Goal: Transaction & Acquisition: Purchase product/service

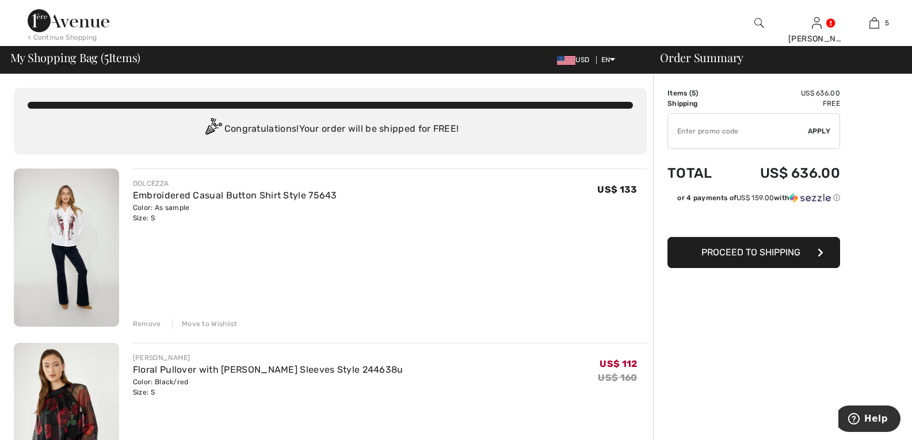
click at [58, 219] on img at bounding box center [66, 248] width 105 height 158
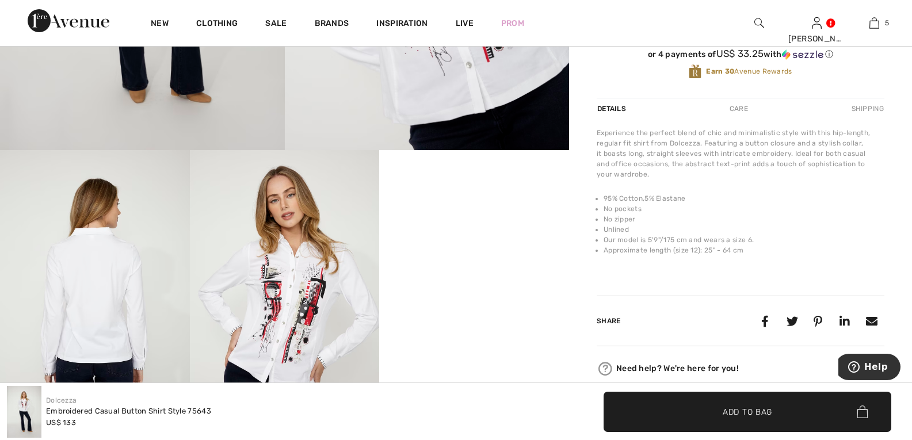
scroll to position [115, 0]
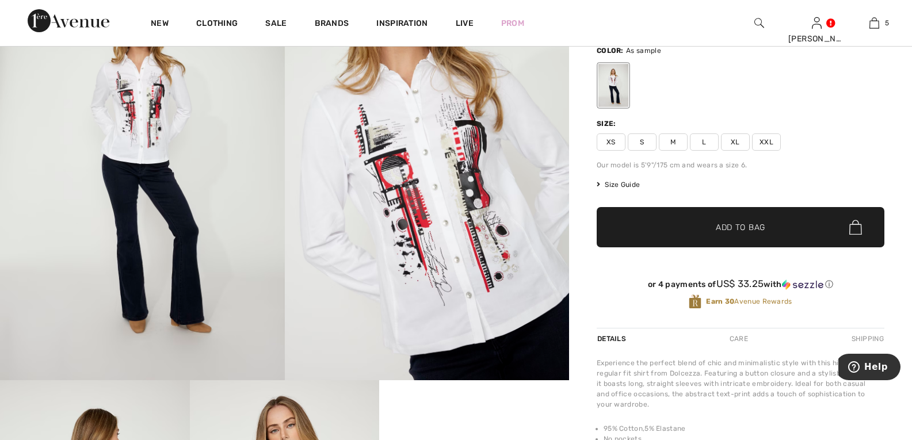
click at [621, 182] on span "Size Guide" at bounding box center [618, 184] width 43 height 10
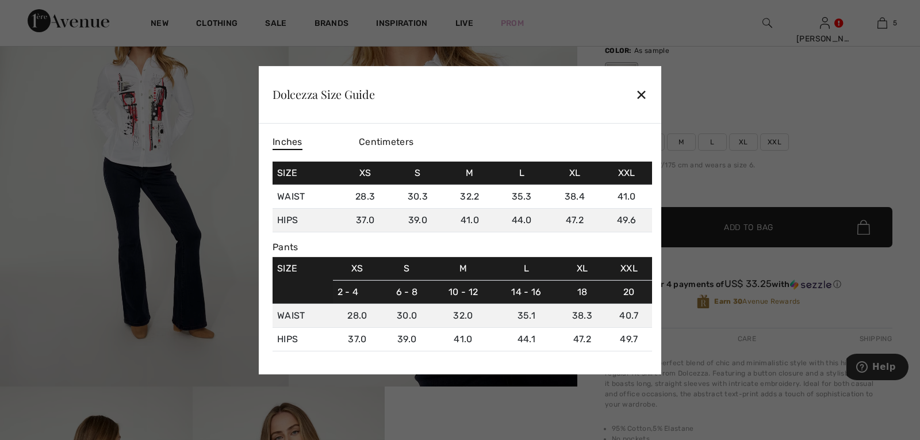
click at [643, 91] on div "✕" at bounding box center [642, 94] width 12 height 24
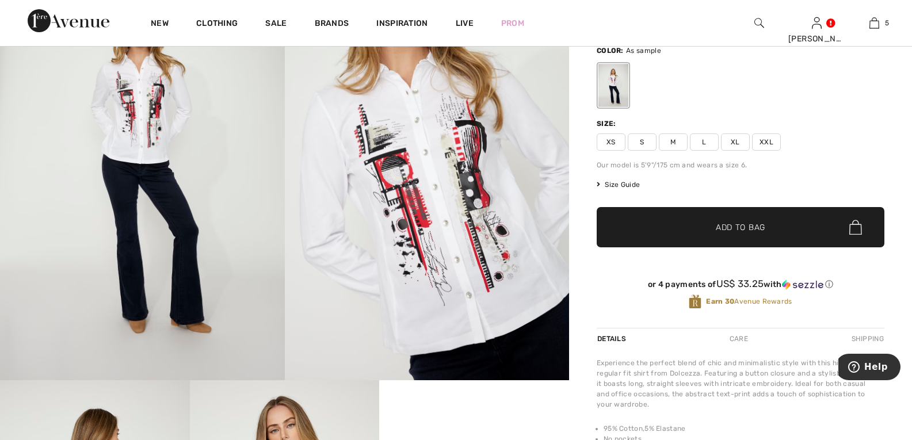
click at [645, 140] on span "S" at bounding box center [642, 141] width 29 height 17
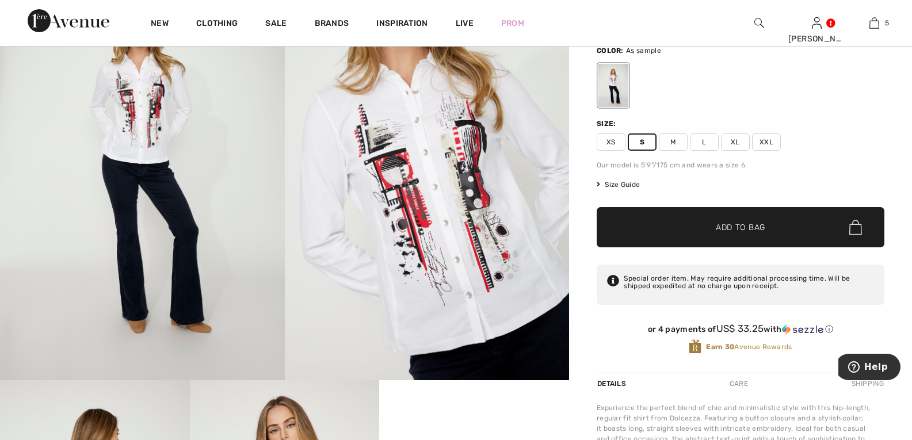
click at [720, 223] on span "Add to Bag" at bounding box center [740, 227] width 49 height 12
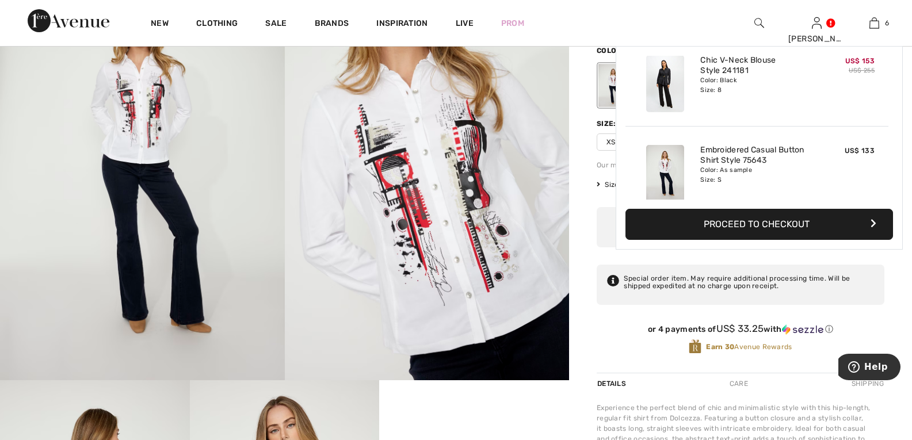
scroll to position [395, 0]
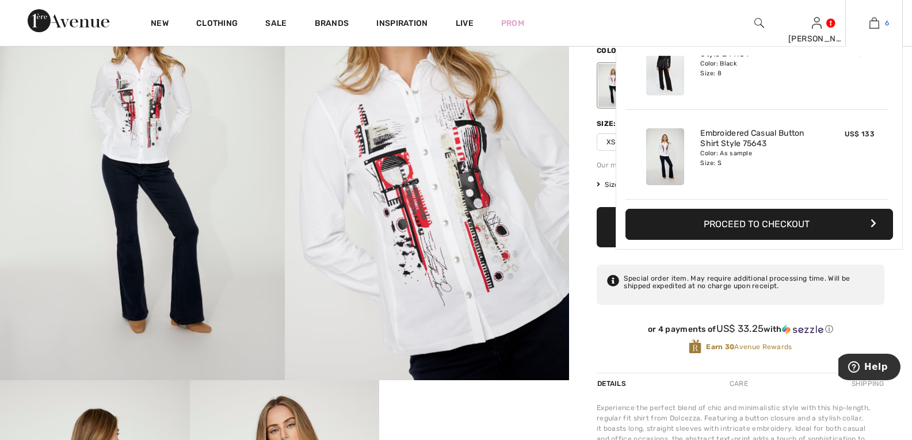
click at [878, 18] on img at bounding box center [874, 23] width 10 height 14
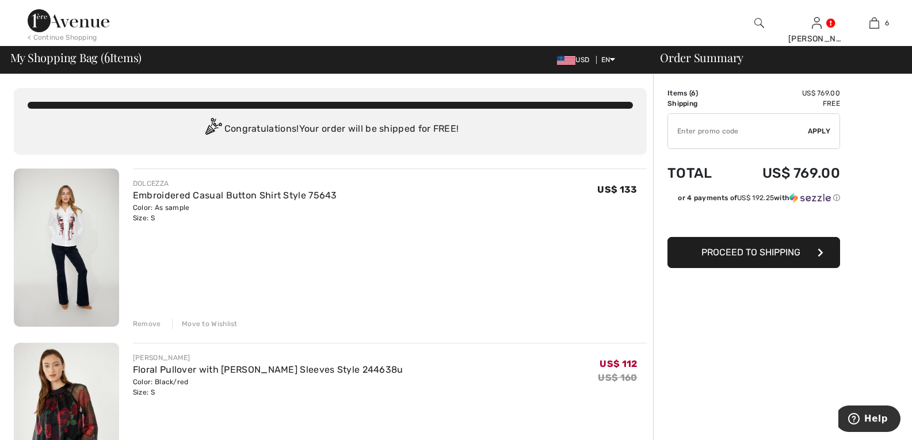
scroll to position [173, 0]
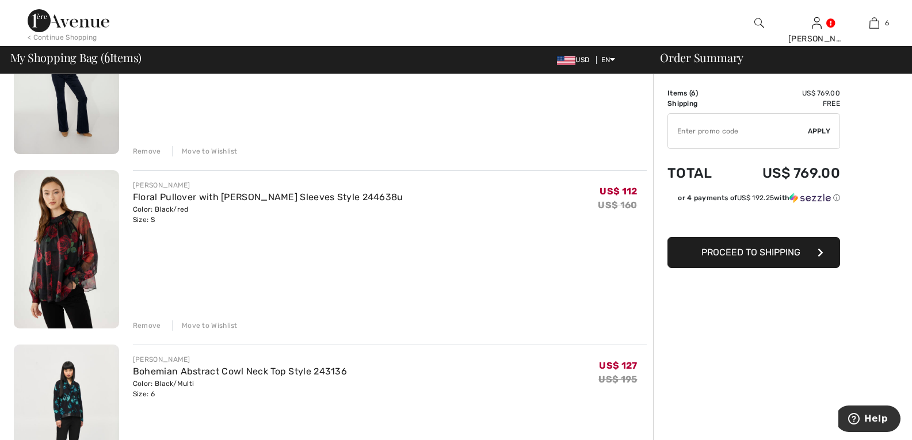
click at [148, 326] on div "Remove" at bounding box center [147, 325] width 28 height 10
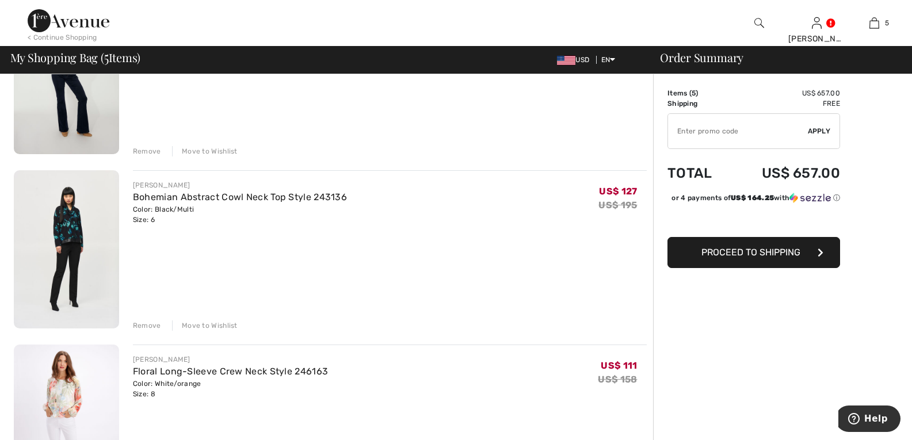
click at [217, 326] on div "Move to Wishlist" at bounding box center [205, 325] width 66 height 10
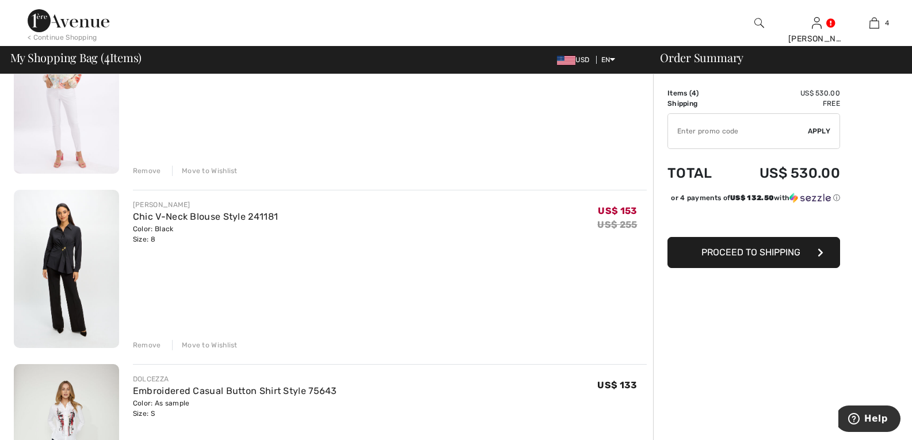
scroll to position [388, 0]
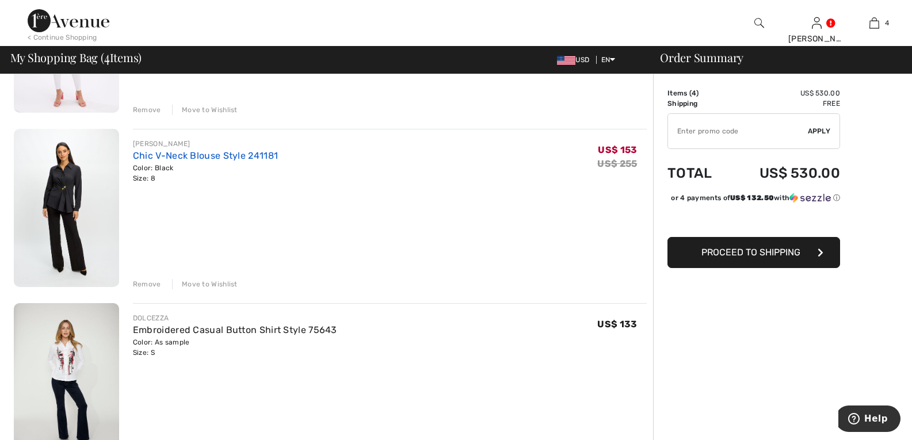
click at [201, 155] on link "Chic V-Neck Blouse Style 241181" at bounding box center [205, 155] width 145 height 11
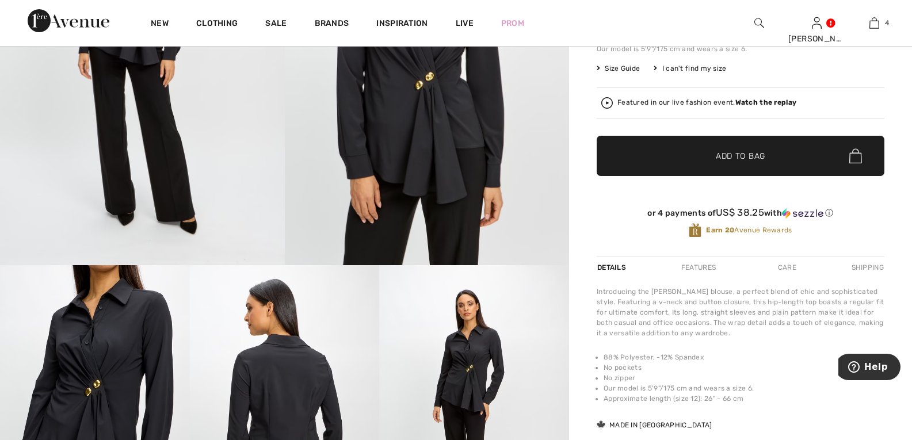
scroll to position [58, 0]
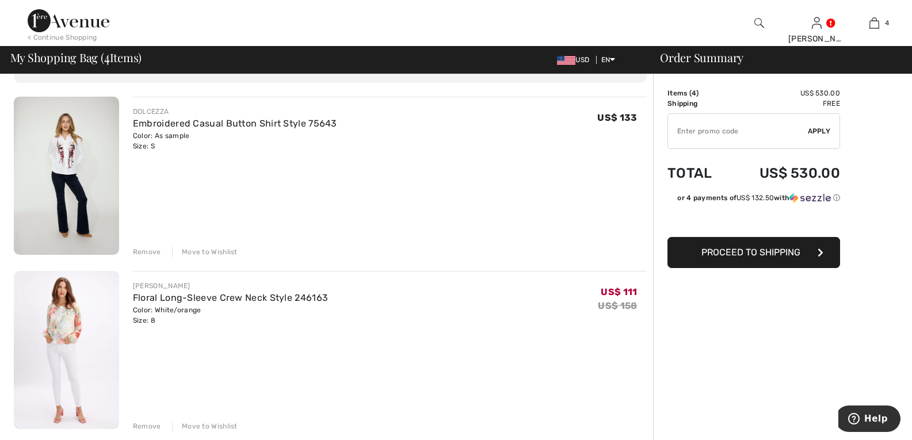
scroll to position [20, 0]
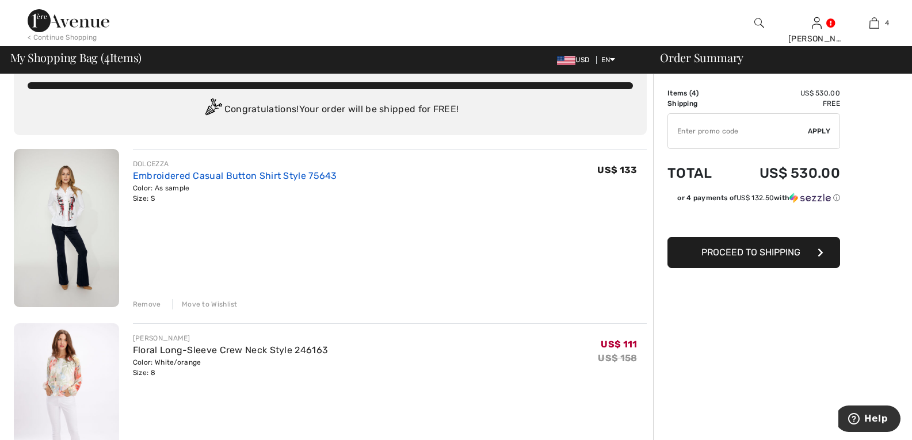
click at [203, 178] on link "Embroidered Casual Button Shirt Style 75643" at bounding box center [235, 175] width 204 height 11
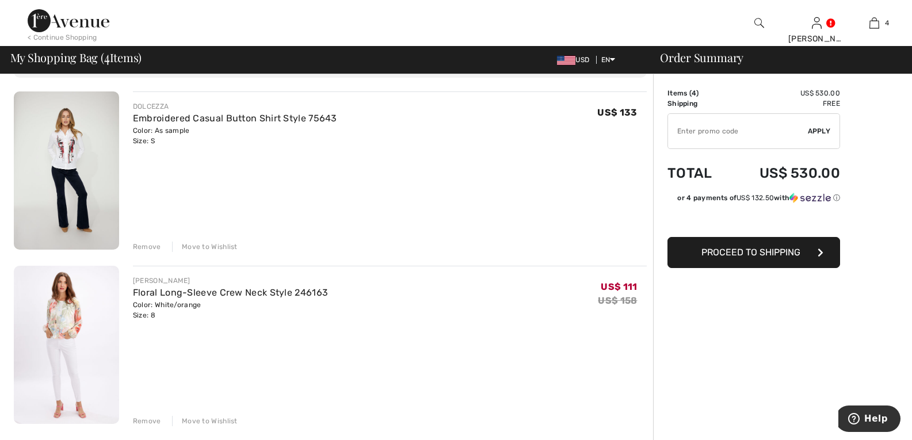
scroll to position [192, 0]
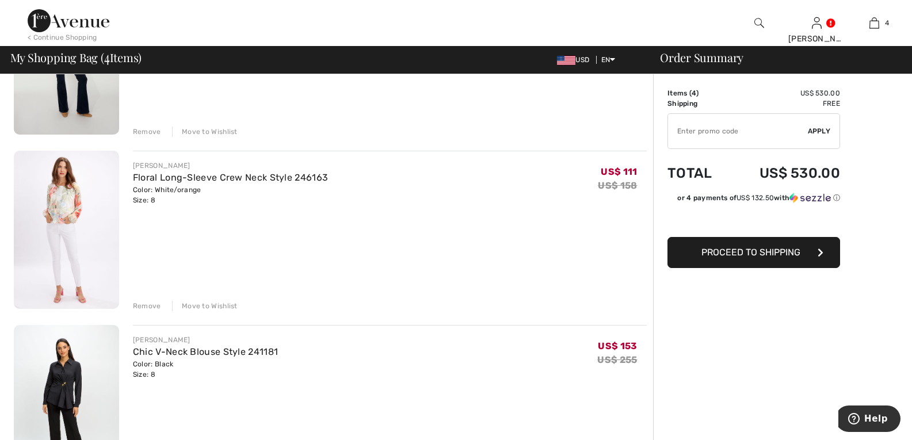
click at [208, 305] on div "Move to Wishlist" at bounding box center [205, 306] width 66 height 10
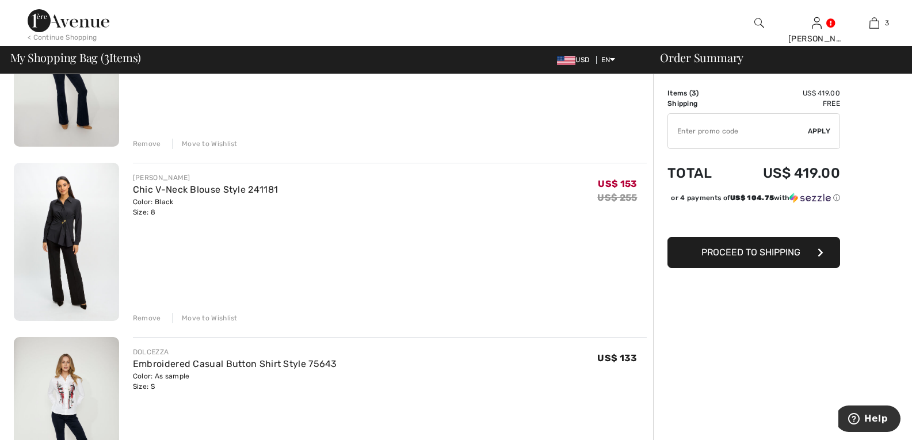
scroll to position [178, 0]
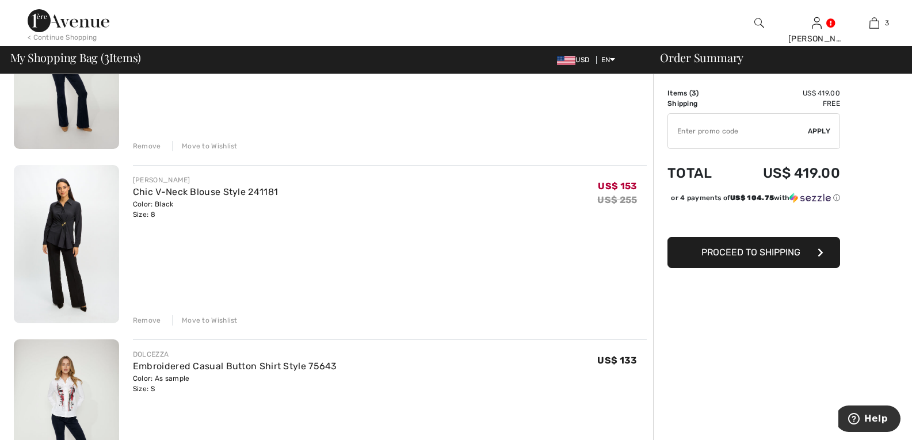
click at [201, 317] on div "Move to Wishlist" at bounding box center [205, 320] width 66 height 10
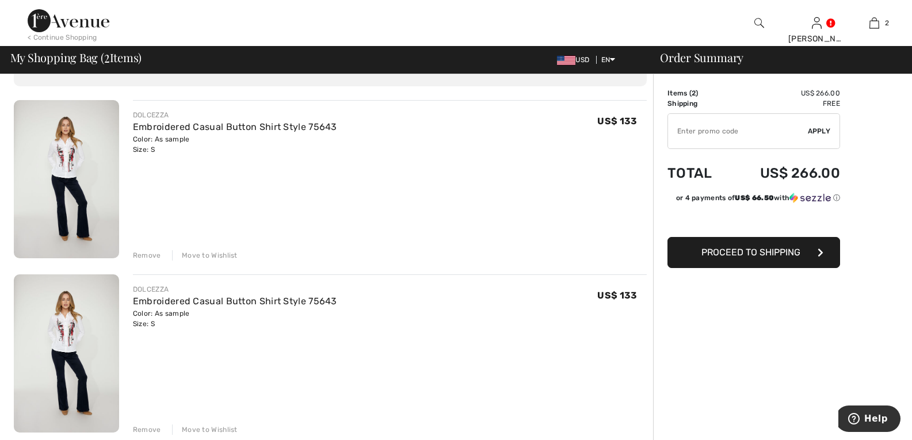
scroll to position [120, 0]
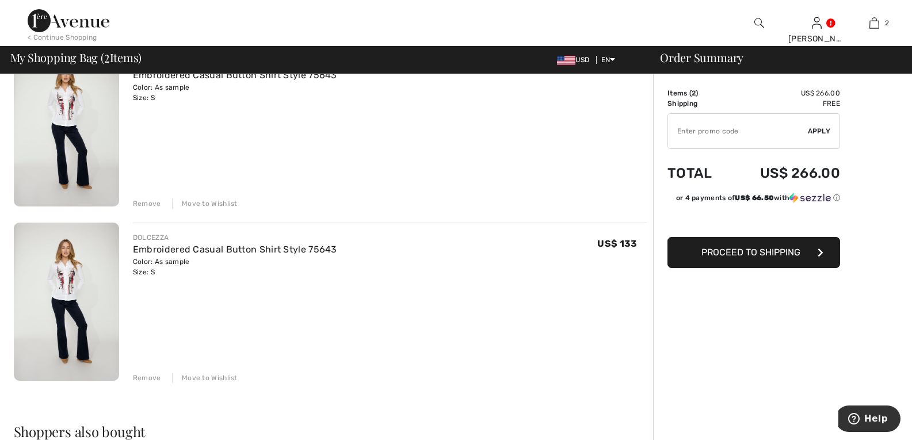
click at [226, 376] on div "Move to Wishlist" at bounding box center [205, 378] width 66 height 10
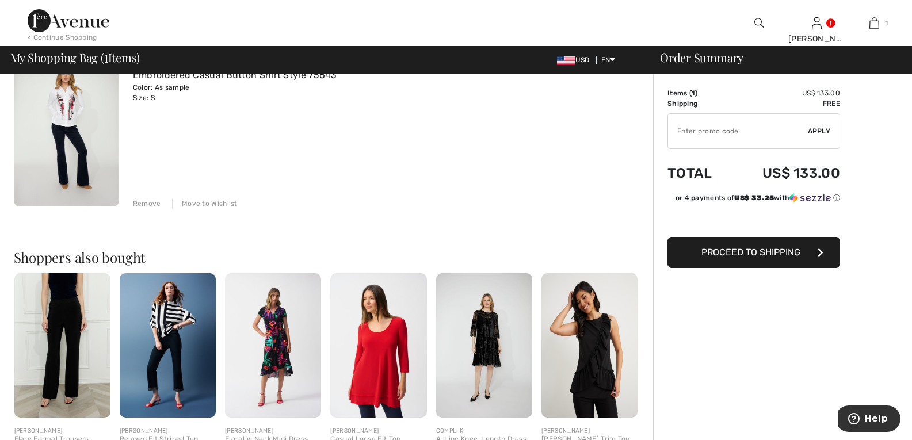
scroll to position [0, 0]
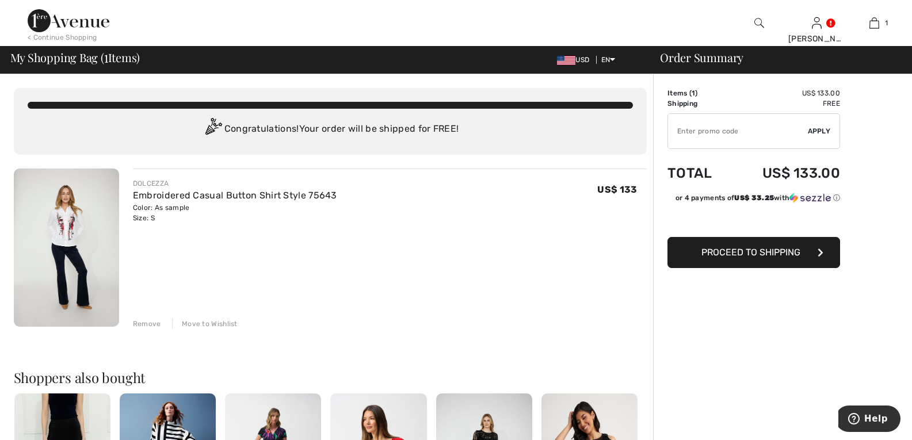
click at [60, 13] on img at bounding box center [69, 20] width 82 height 23
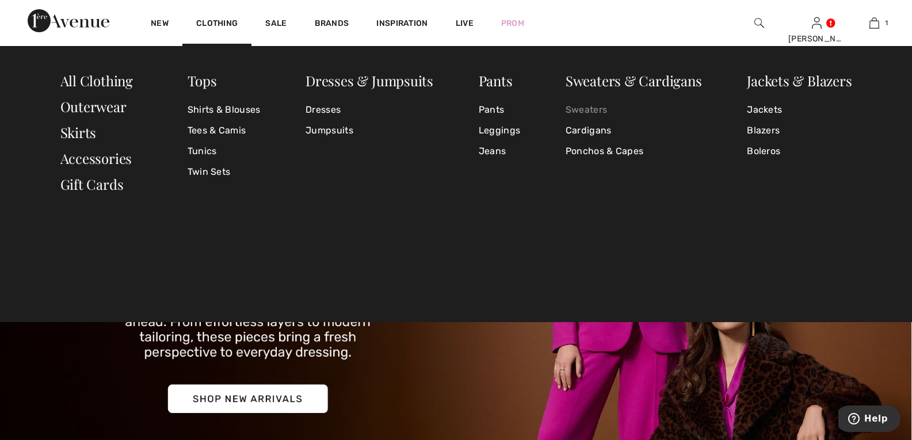
click at [595, 107] on link "Sweaters" at bounding box center [633, 110] width 136 height 21
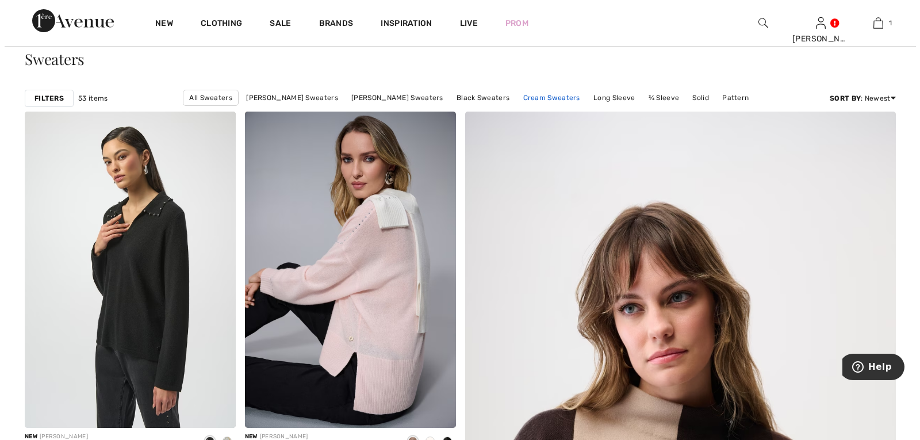
scroll to position [173, 0]
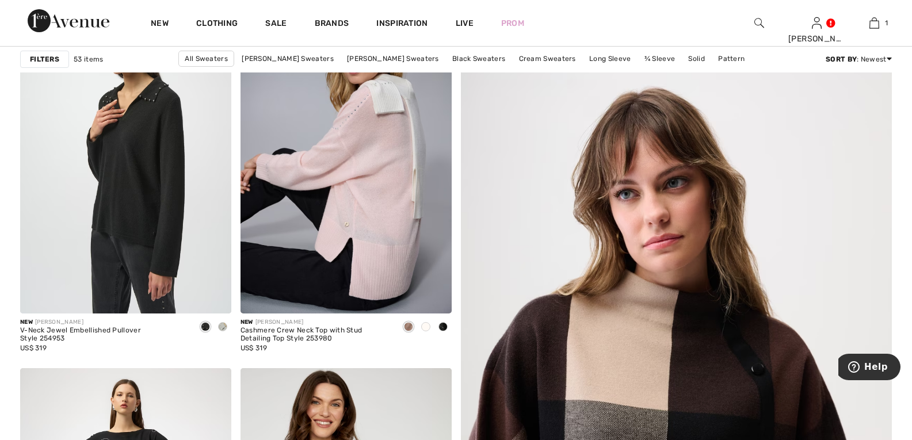
click at [47, 59] on strong "Filters" at bounding box center [44, 59] width 29 height 10
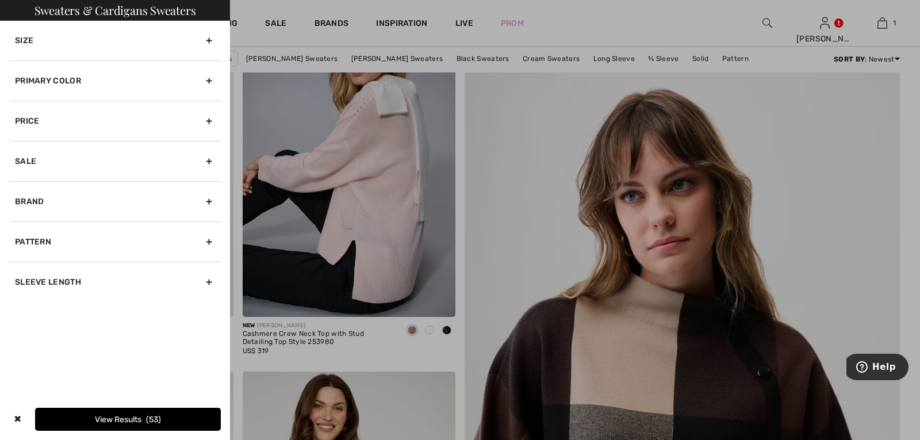
click at [59, 286] on div "Sleeve length" at bounding box center [115, 282] width 212 height 40
click at [18, 303] on input"] "Long Sleeve" at bounding box center [19, 307] width 9 height 9
checkbox input"] "true"
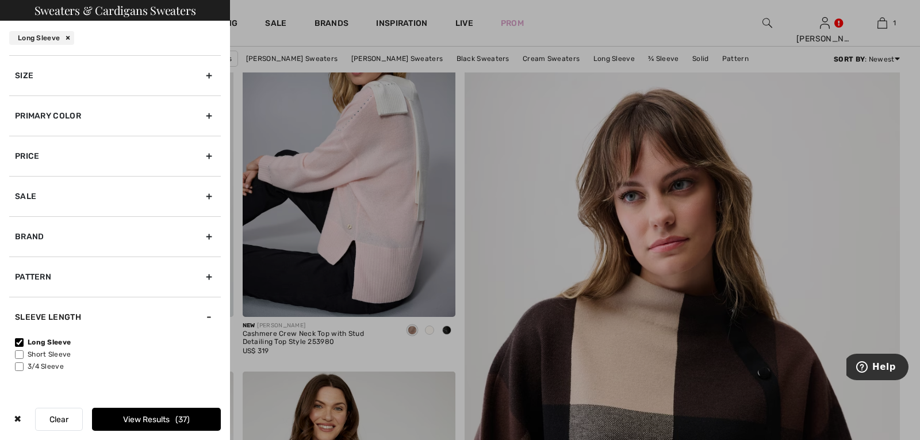
click at [148, 414] on button "View Results 37" at bounding box center [156, 419] width 129 height 23
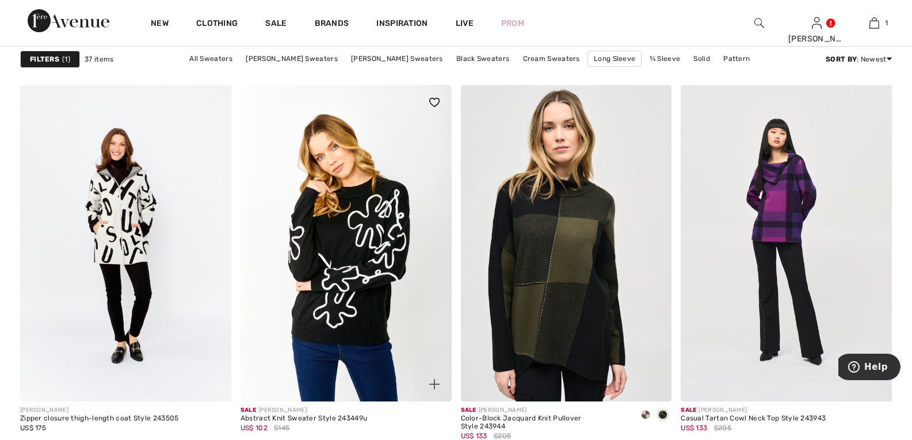
scroll to position [3854, 0]
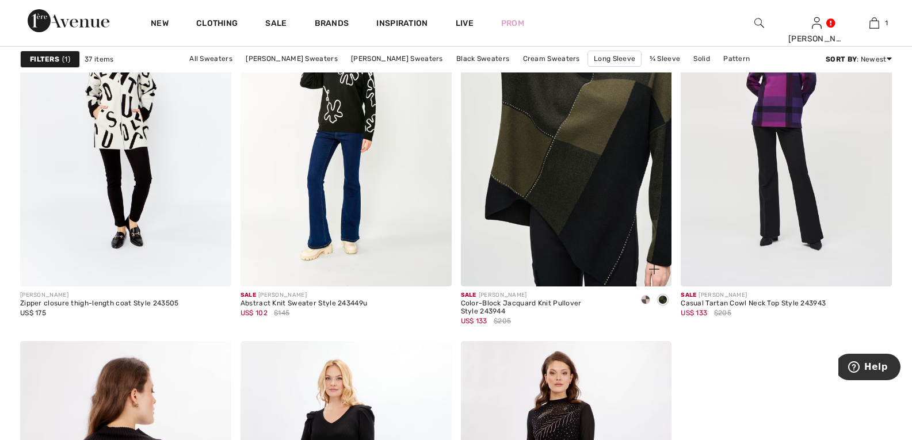
click at [542, 148] on img at bounding box center [566, 128] width 211 height 316
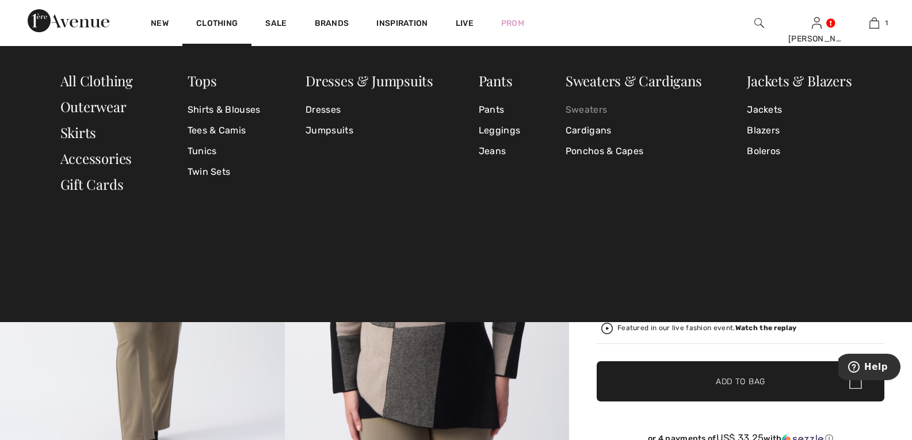
click at [600, 110] on link "Sweaters" at bounding box center [633, 110] width 136 height 21
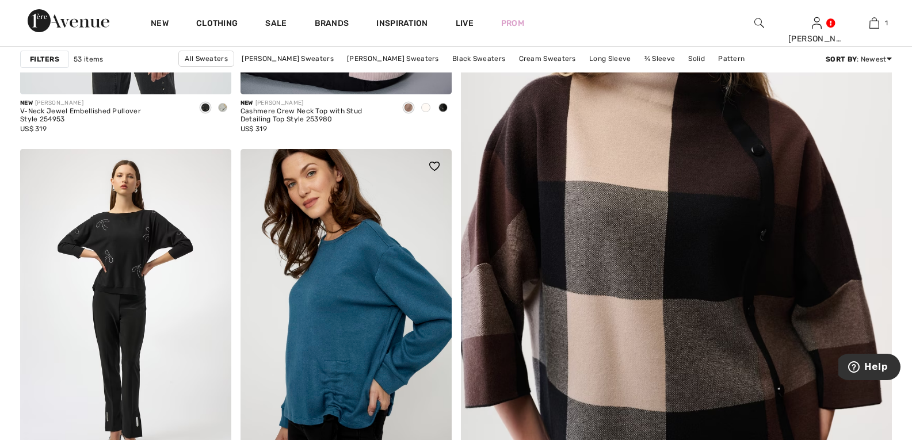
scroll to position [230, 0]
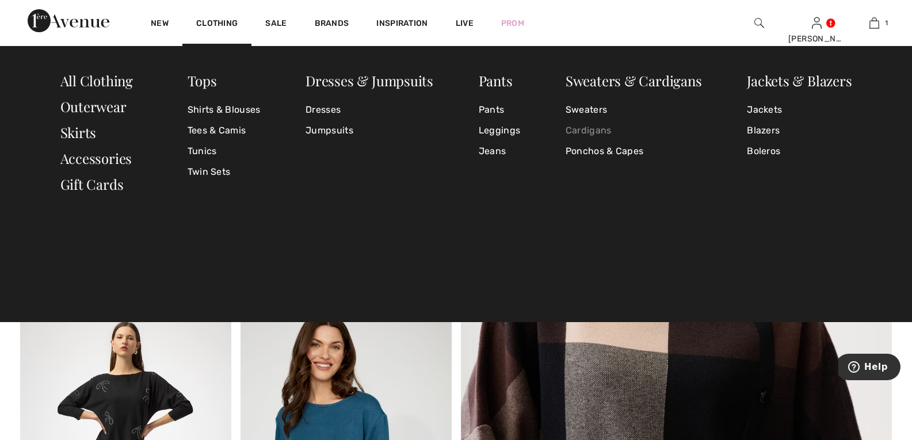
click at [581, 133] on link "Cardigans" at bounding box center [633, 130] width 136 height 21
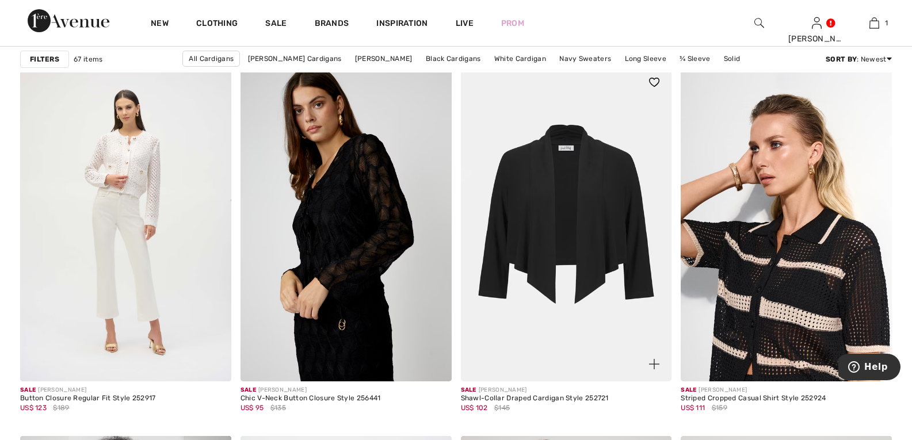
scroll to position [3739, 0]
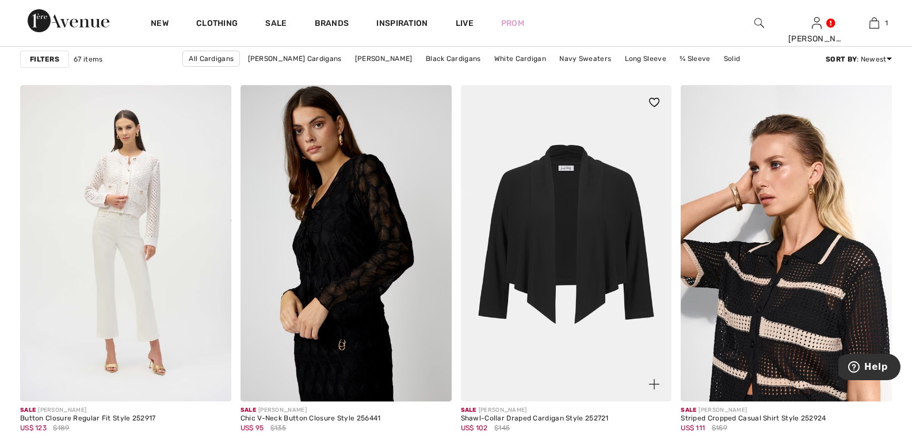
click at [579, 236] on img at bounding box center [566, 243] width 211 height 316
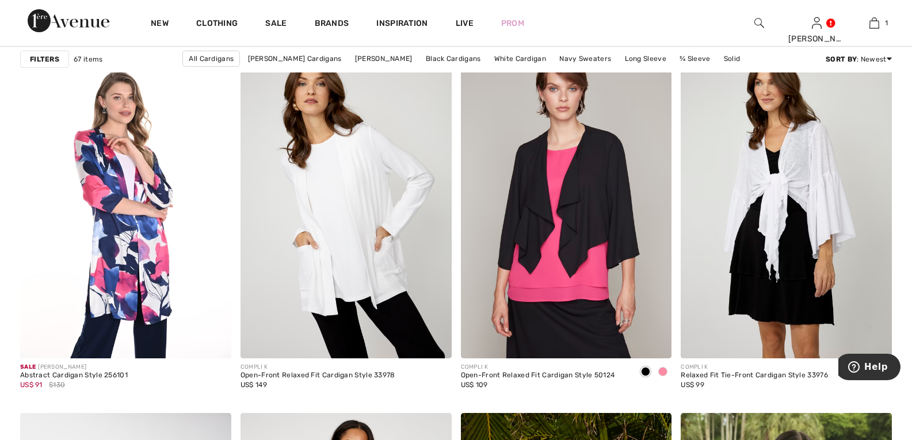
scroll to position [4718, 0]
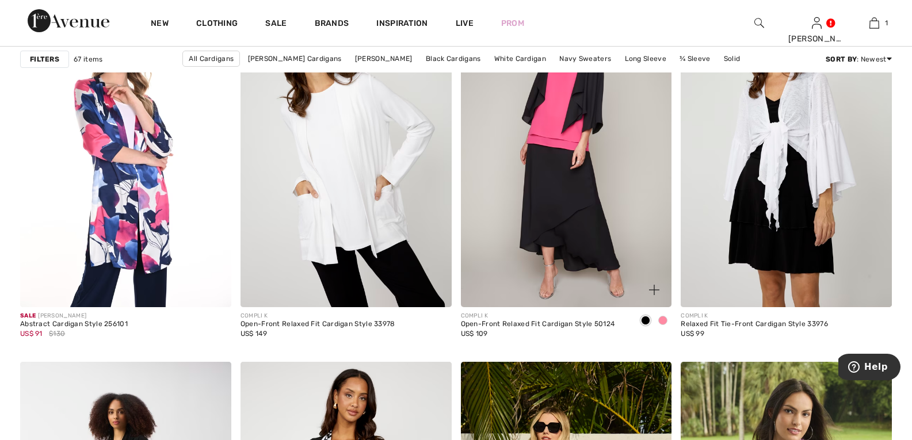
click at [556, 147] on img at bounding box center [566, 149] width 211 height 316
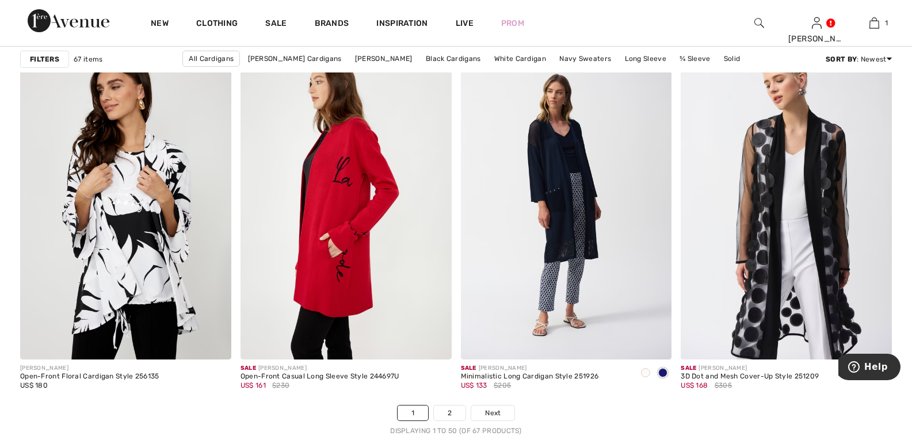
scroll to position [5696, 0]
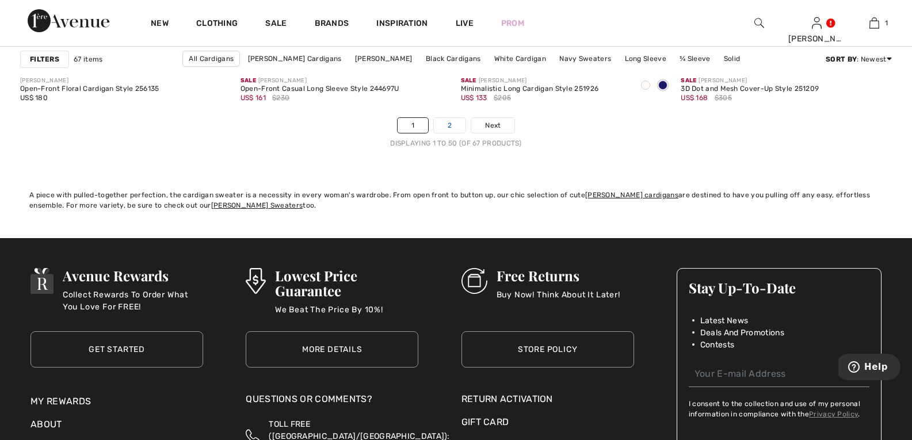
click at [445, 120] on link "2" at bounding box center [450, 125] width 32 height 15
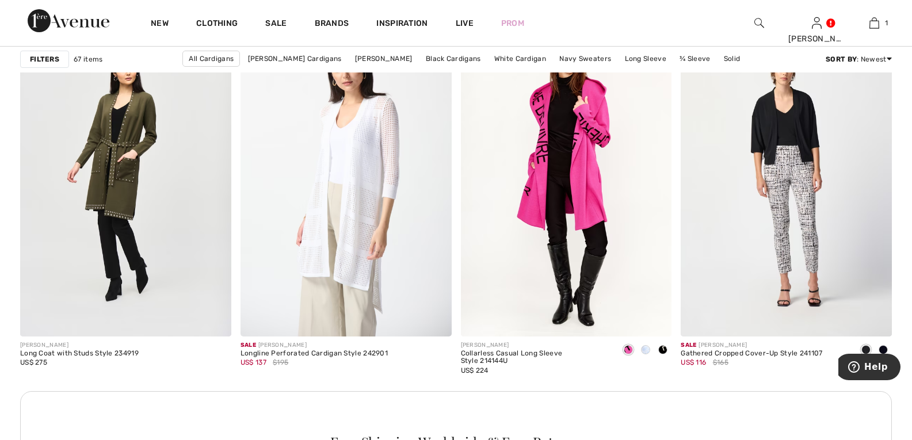
scroll to position [1208, 0]
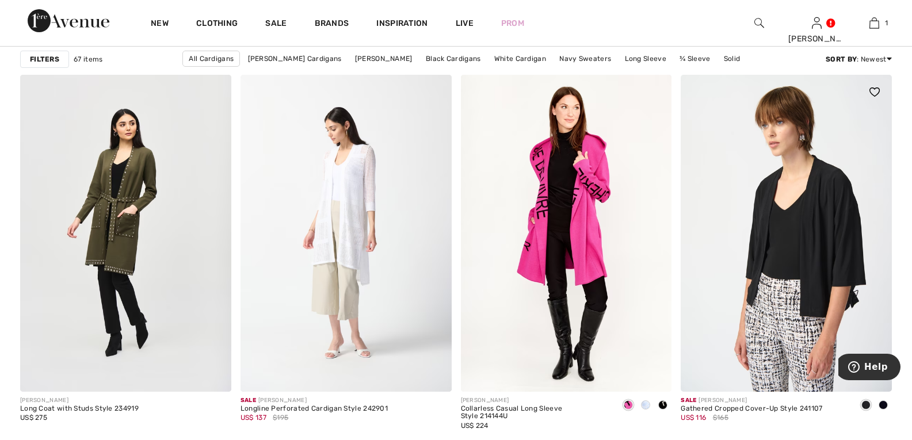
click at [796, 184] on img at bounding box center [786, 233] width 211 height 316
